Goal: Task Accomplishment & Management: Complete application form

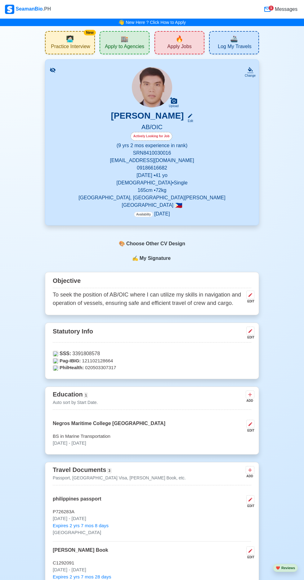
click at [181, 40] on span "🔥" at bounding box center [180, 38] width 8 height 9
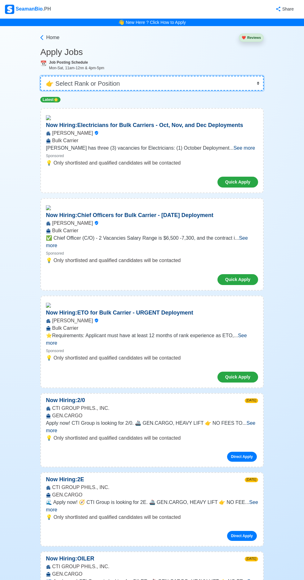
click at [143, 76] on select "👉 Select Rank or Position Master Chief Officer 2nd Officer 3rd Officer Junior O…" at bounding box center [151, 83] width 223 height 15
select select "[PERSON_NAME]"
click at [40, 76] on select "👉 Select Rank or Position Master Chief Officer 2nd Officer 3rd Officer Junior O…" at bounding box center [151, 83] width 223 height 15
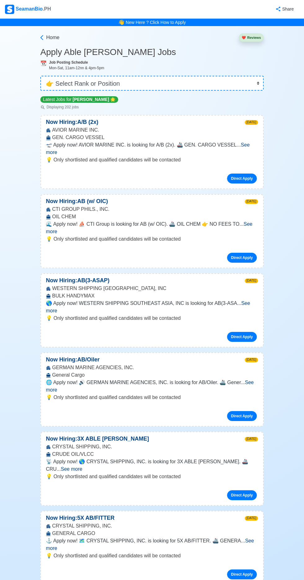
click at [241, 300] on span "See more" at bounding box center [148, 306] width 204 height 13
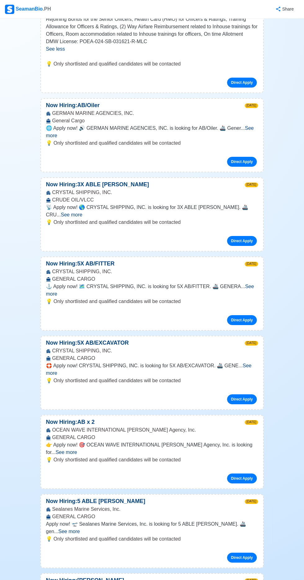
scroll to position [338, 0]
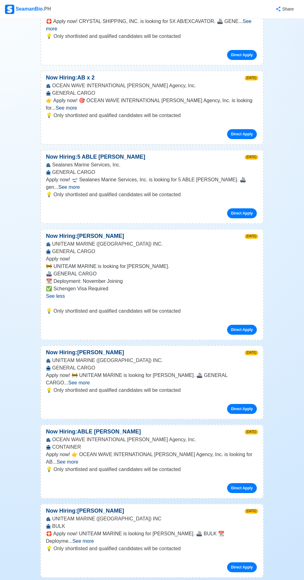
scroll to position [680, 0]
click at [94, 538] on span "See more" at bounding box center [82, 540] width 21 height 5
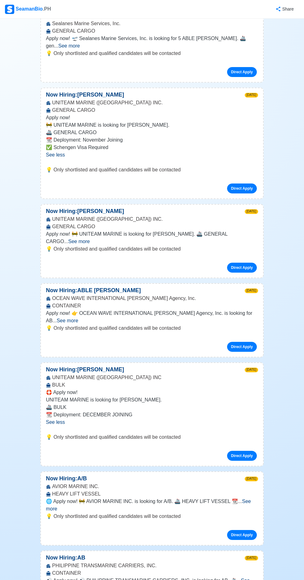
scroll to position [891, 0]
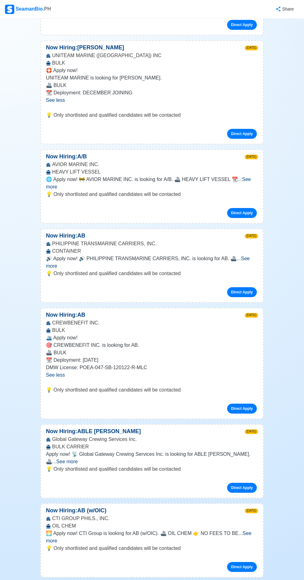
scroll to position [1144, 0]
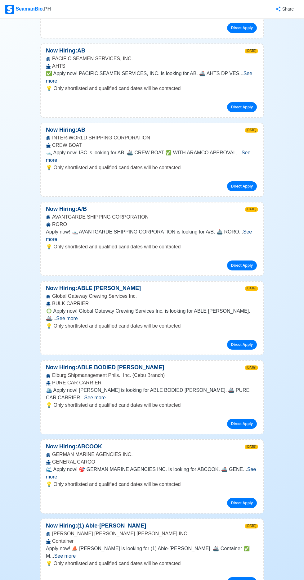
scroll to position [1792, 0]
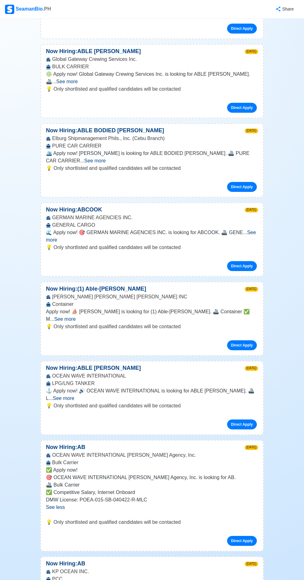
scroll to position [2066, 0]
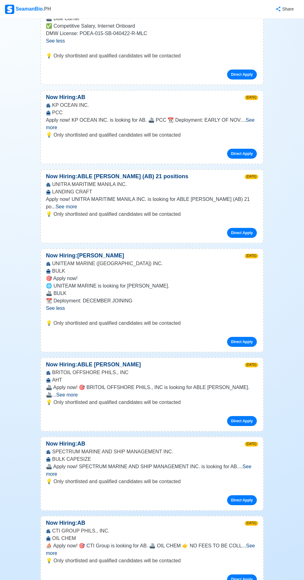
scroll to position [2494, 0]
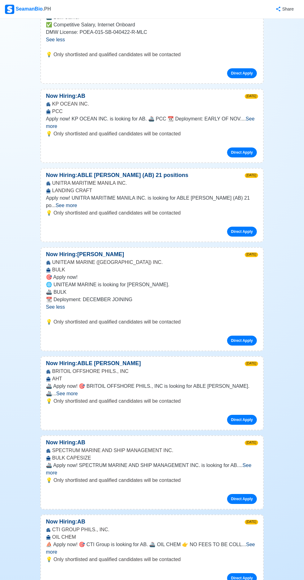
click at [251, 462] on span "See more" at bounding box center [148, 468] width 205 height 13
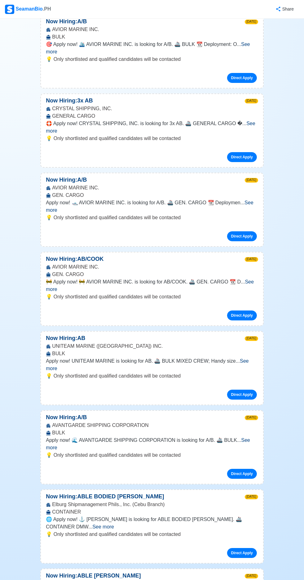
scroll to position [3322, 0]
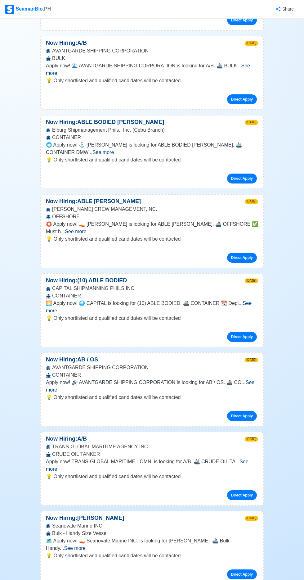
scroll to position [3868, 0]
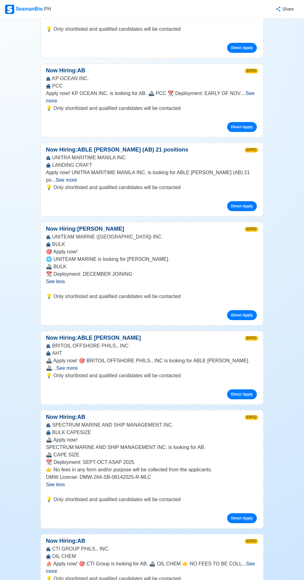
scroll to position [0, 0]
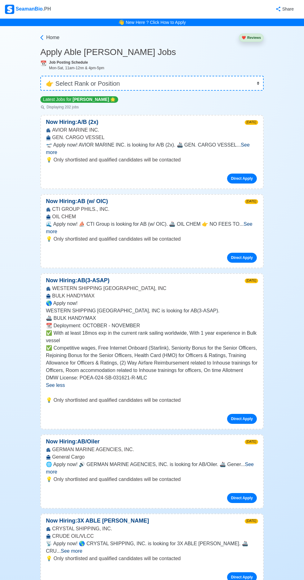
click at [250, 142] on span "See more" at bounding box center [148, 148] width 204 height 13
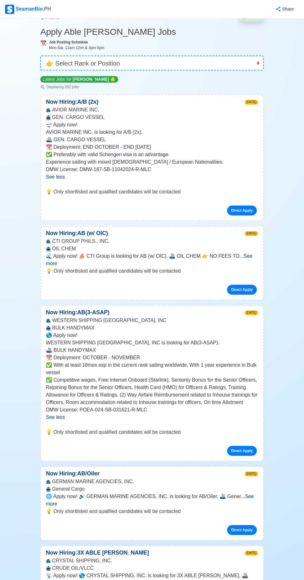
scroll to position [21, 0]
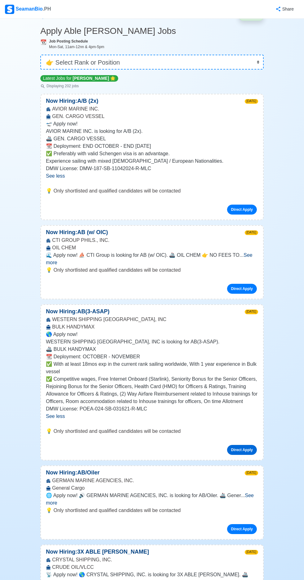
click at [250, 448] on link "Direct Apply" at bounding box center [242, 450] width 30 height 10
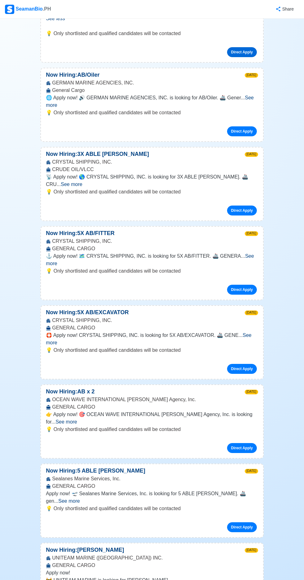
scroll to position [0, 0]
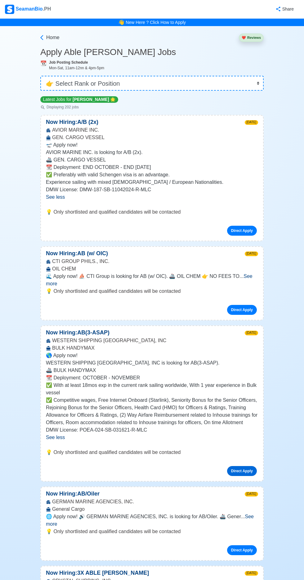
click at [248, 467] on link "Direct Apply" at bounding box center [242, 471] width 30 height 10
